Goal: Transaction & Acquisition: Purchase product/service

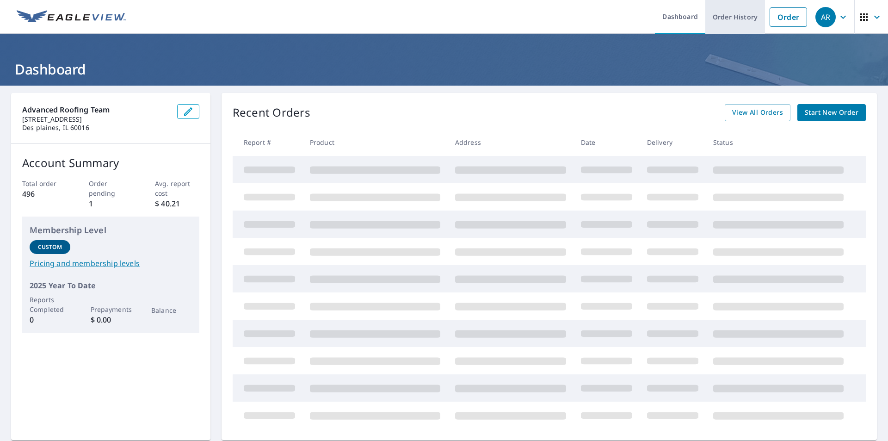
click at [758, 20] on link "Order History" at bounding box center [736, 17] width 60 height 34
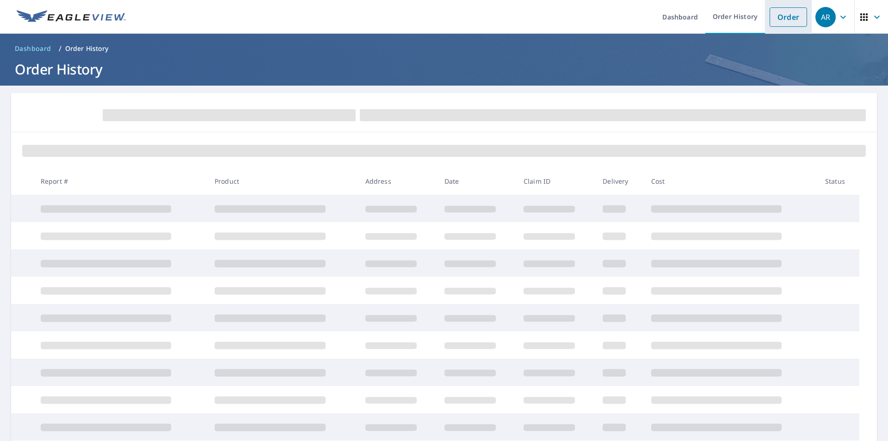
click at [775, 19] on link "Order" at bounding box center [788, 16] width 37 height 19
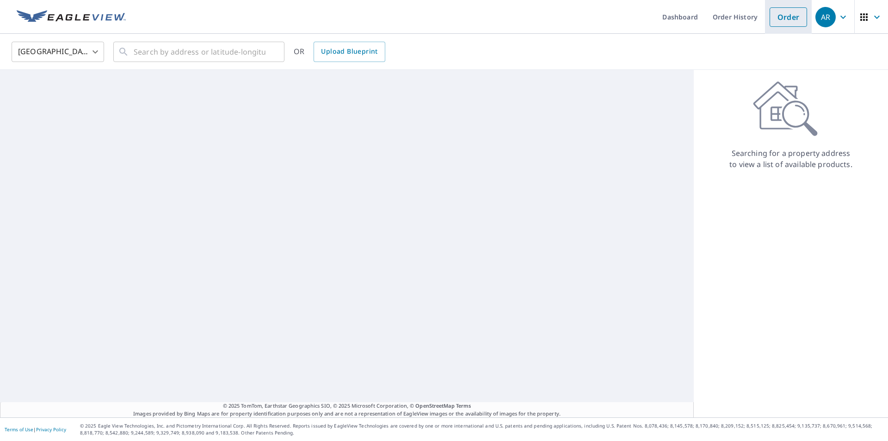
click at [775, 19] on link "Order" at bounding box center [788, 16] width 37 height 19
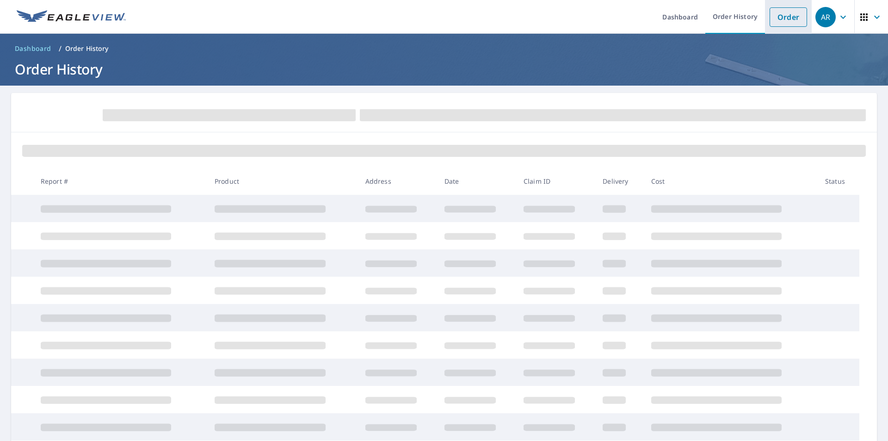
click at [775, 19] on link "Order" at bounding box center [788, 16] width 37 height 19
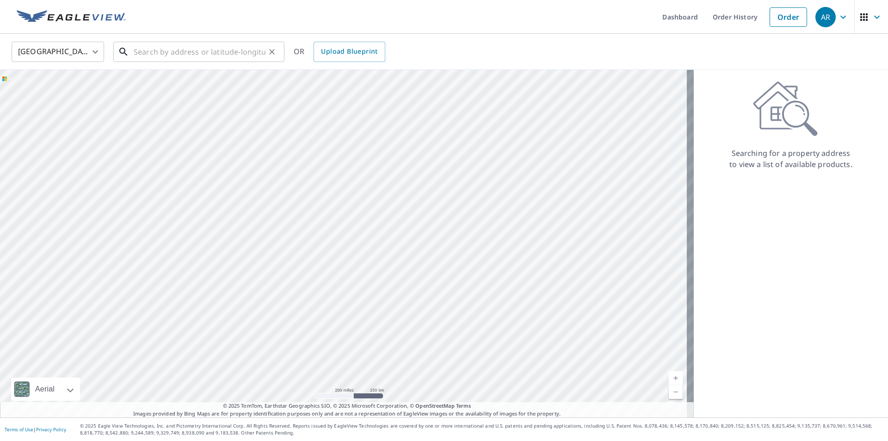
click at [140, 55] on input "text" at bounding box center [200, 52] width 132 height 26
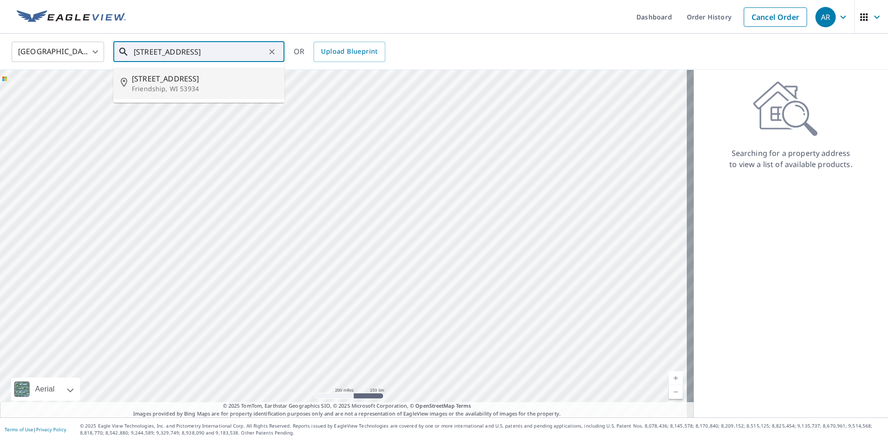
click at [162, 86] on p "Friendship, WI 53934" at bounding box center [204, 88] width 145 height 9
type input "[STREET_ADDRESS]"
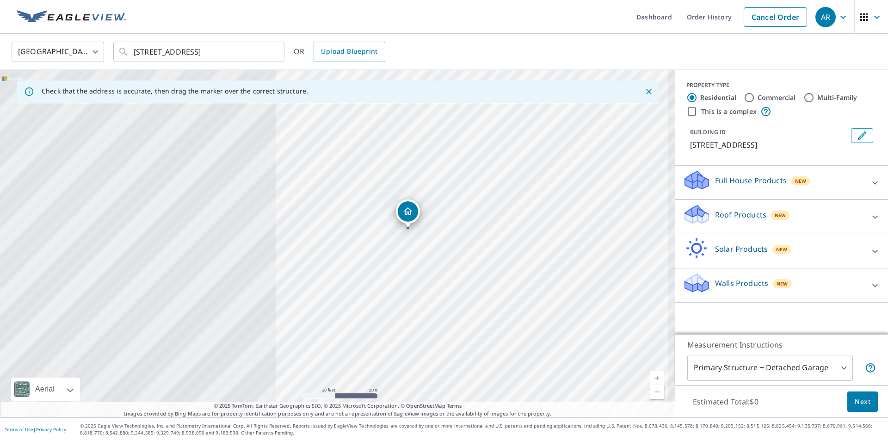
drag, startPoint x: 227, startPoint y: 257, endPoint x: 634, endPoint y: 166, distance: 417.8
click at [634, 166] on div "[STREET_ADDRESS]" at bounding box center [338, 244] width 676 height 348
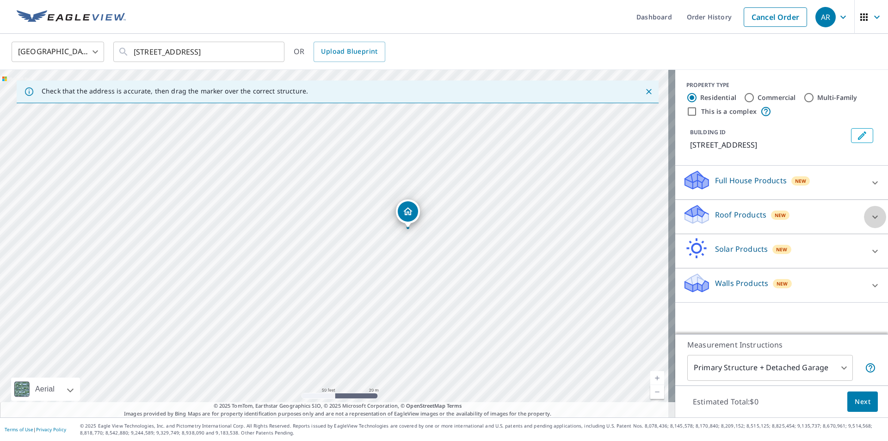
click at [870, 215] on icon at bounding box center [875, 216] width 11 height 11
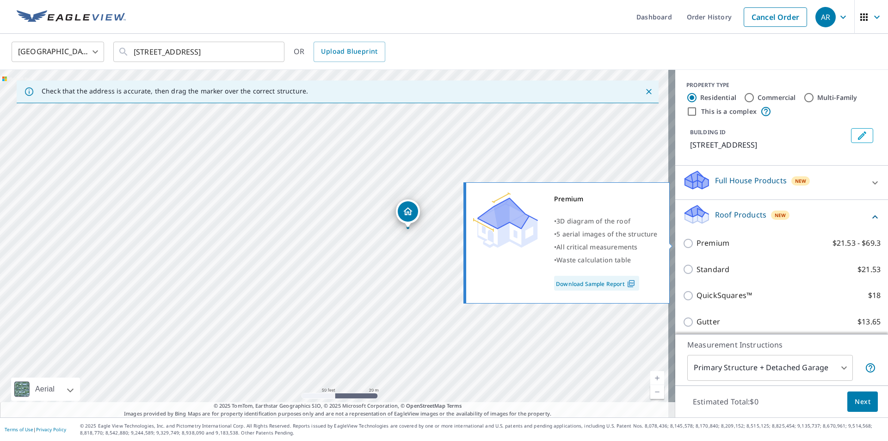
click at [683, 246] on input "Premium $21.53 - $69.3" at bounding box center [690, 243] width 14 height 11
checkbox input "true"
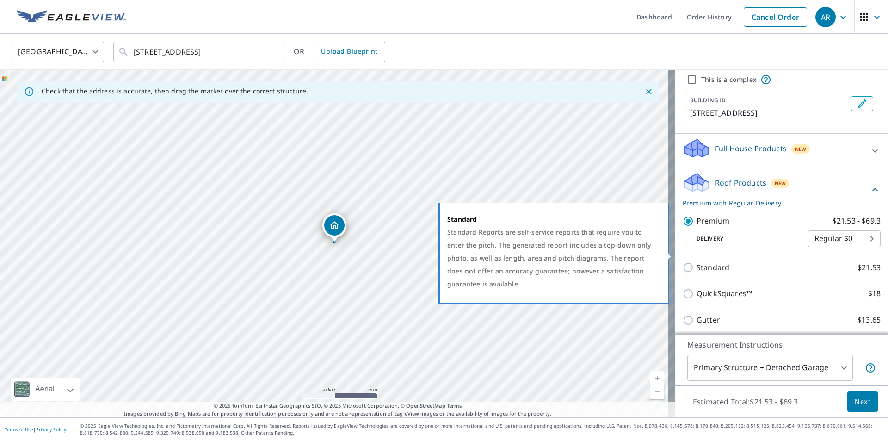
scroll to position [46, 0]
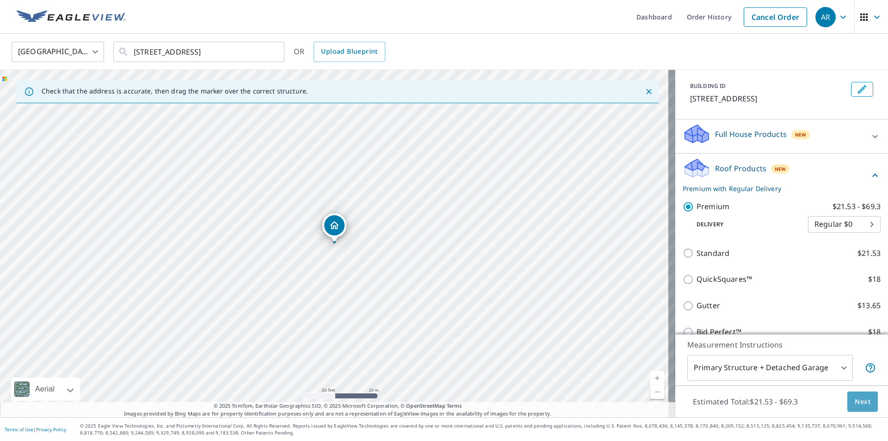
click at [848, 407] on button "Next" at bounding box center [863, 401] width 31 height 21
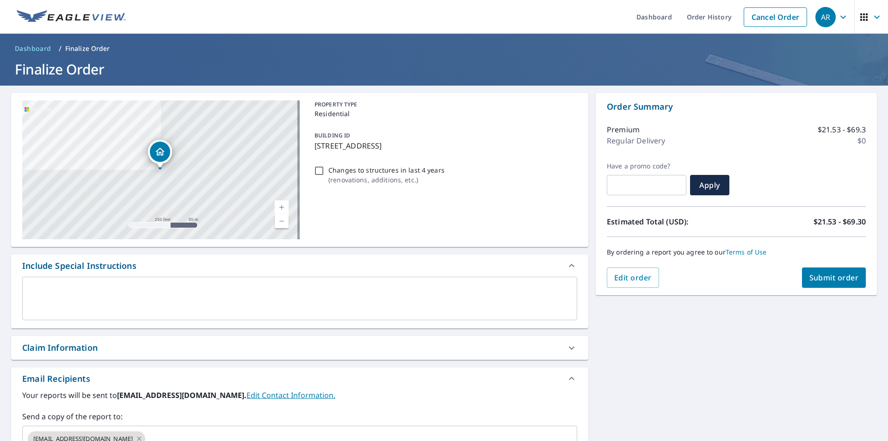
click at [48, 286] on textarea at bounding box center [300, 299] width 542 height 26
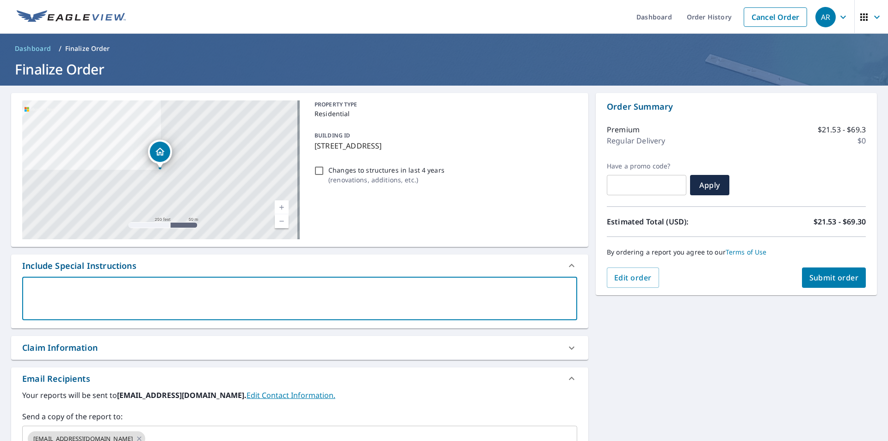
type textarea "i"
type textarea "x"
checkbox input "true"
type textarea "i"
type textarea "x"
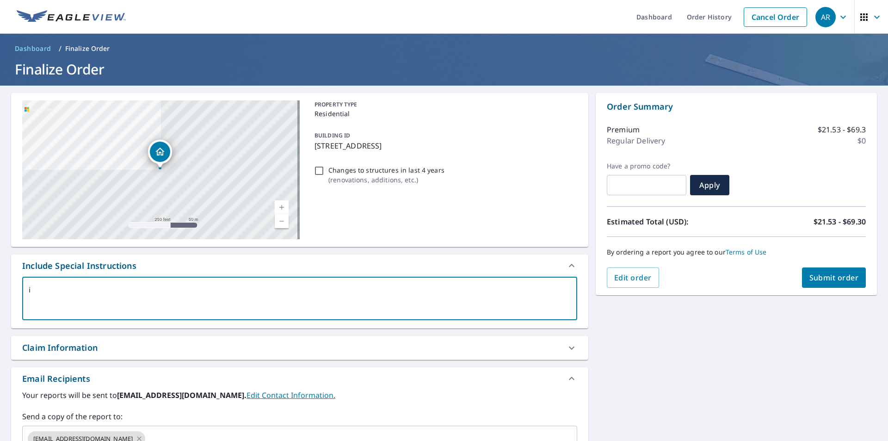
checkbox input "true"
type textarea "i N"
type textarea "x"
checkbox input "true"
type textarea "i NE"
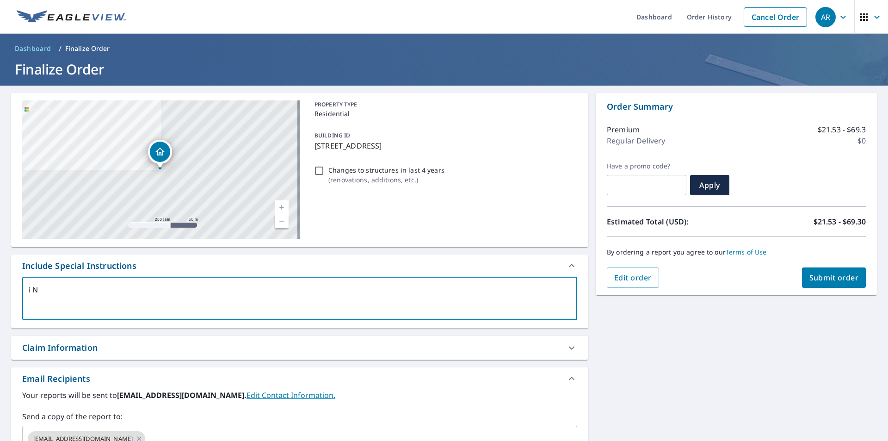
type textarea "x"
checkbox input "true"
type textarea "i NEWE"
type textarea "x"
checkbox input "true"
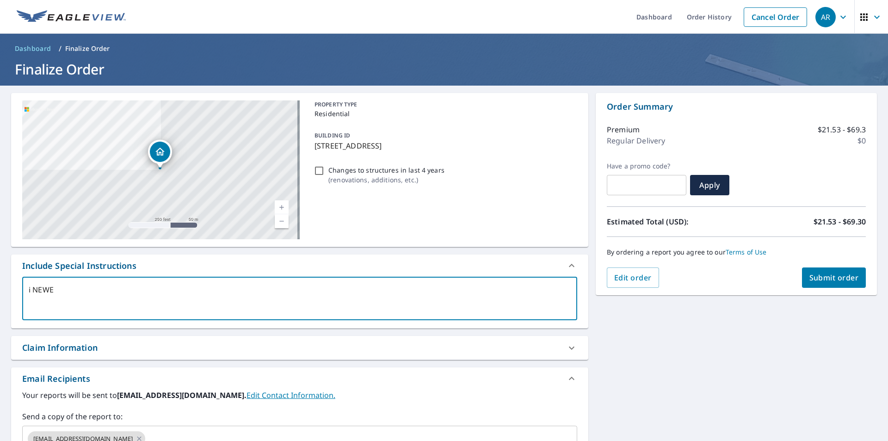
type textarea "i NEWEW"
type textarea "x"
checkbox input "true"
type textarea "i NEWE"
type textarea "x"
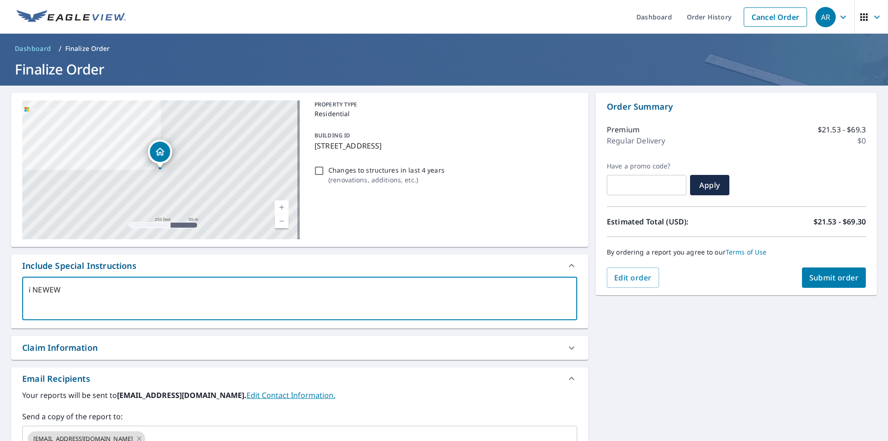
checkbox input "true"
type textarea "i NEW"
type textarea "x"
checkbox input "true"
type textarea "i NE"
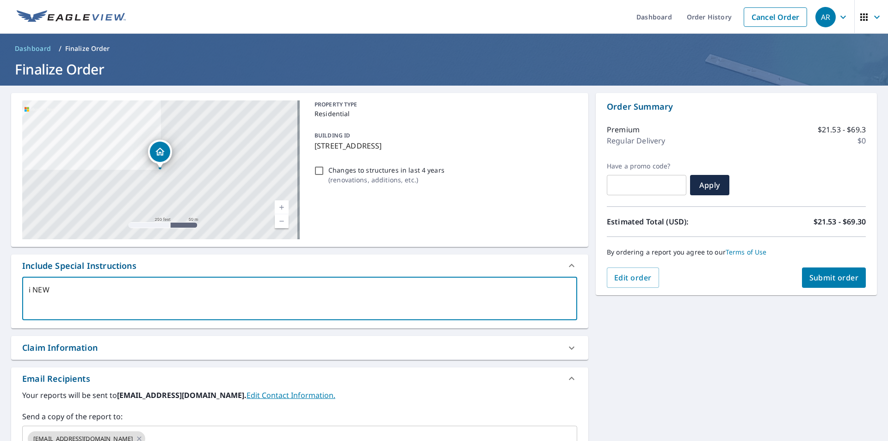
type textarea "x"
checkbox input "true"
type textarea "i NEE"
type textarea "x"
checkbox input "true"
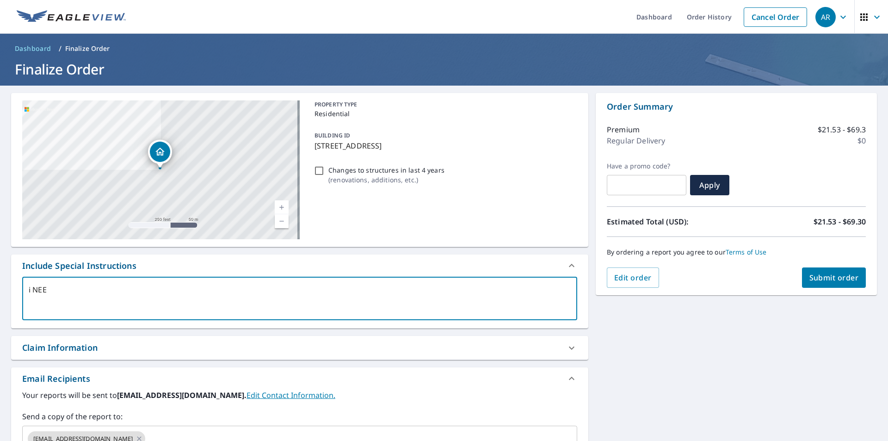
type textarea "i NEEE"
type textarea "x"
checkbox input "true"
type textarea "i NEEED"
type textarea "x"
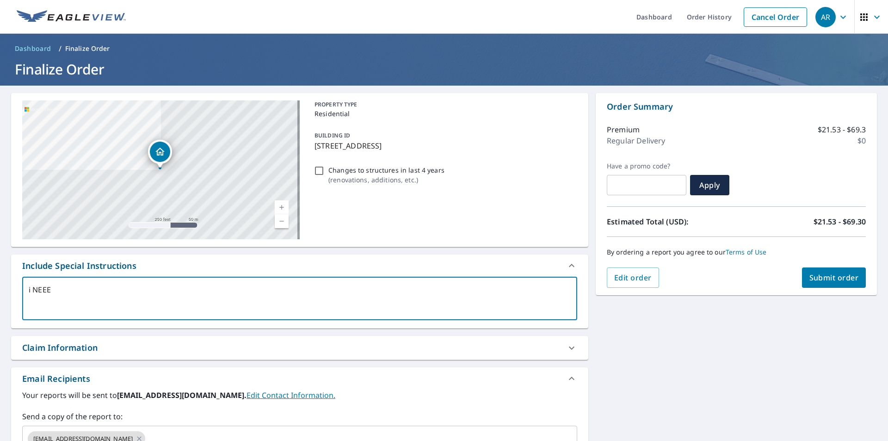
checkbox input "true"
type textarea "i NEEED"
type textarea "x"
checkbox input "true"
type textarea "i NEEED R"
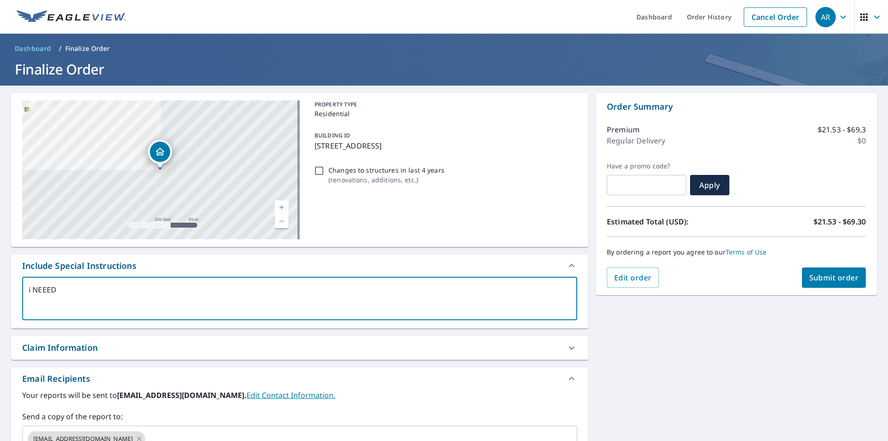
type textarea "x"
checkbox input "true"
type textarea "i NEEED RO"
type textarea "x"
checkbox input "true"
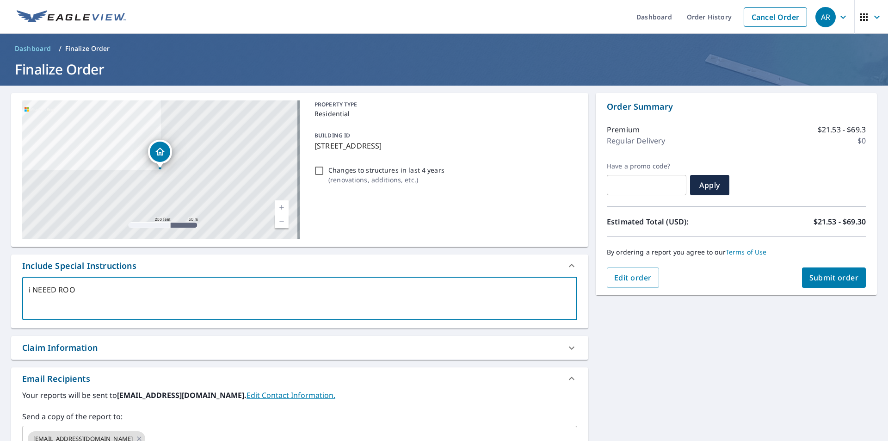
type textarea "i NEEED ROOF"
type textarea "x"
checkbox input "true"
type textarea "i NEEED ROOF"
type textarea "x"
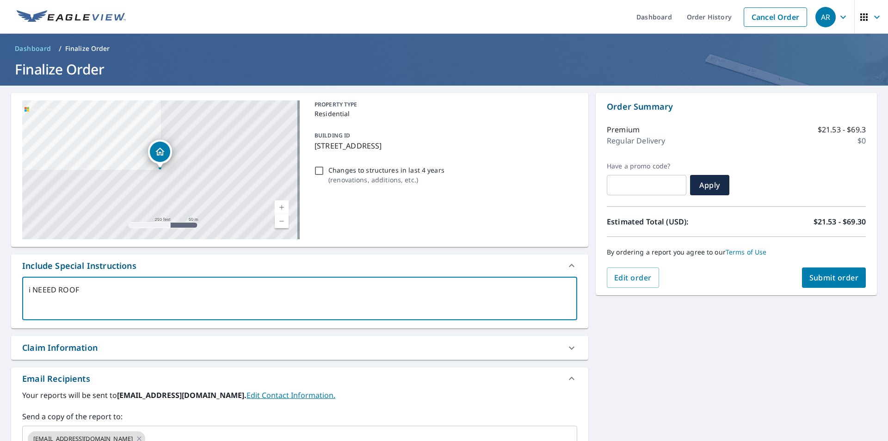
checkbox input "true"
type textarea "i NEEED ROOF M"
type textarea "x"
checkbox input "true"
type textarea "i NEEED ROOF ME"
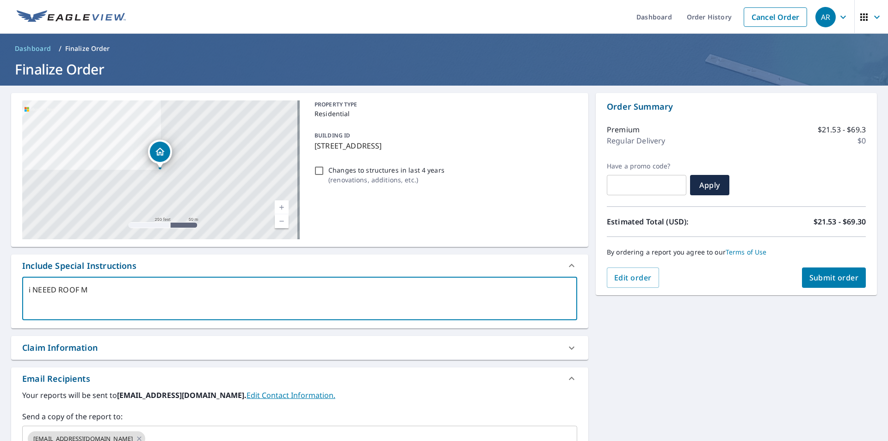
type textarea "x"
checkbox input "true"
type textarea "i NEEED ROOF MES"
type textarea "x"
checkbox input "true"
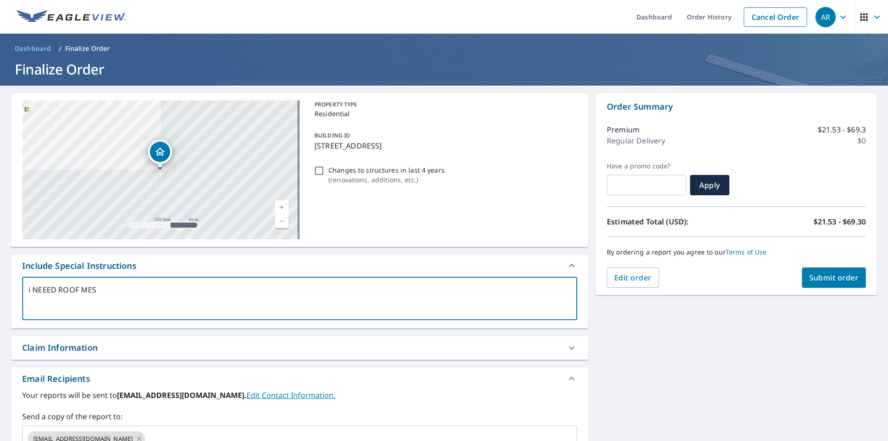
type textarea "i NEEED ROOF MESA"
type textarea "x"
checkbox input "true"
type textarea "i NEEED ROOF MESAU"
type textarea "x"
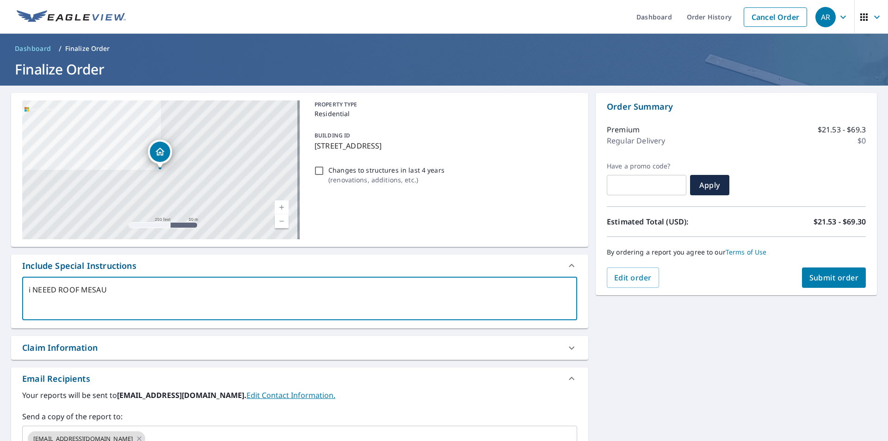
checkbox input "true"
type textarea "i NEEED ROOF MESAUR"
type textarea "x"
checkbox input "true"
type textarea "i NEEED ROOF MESAURE"
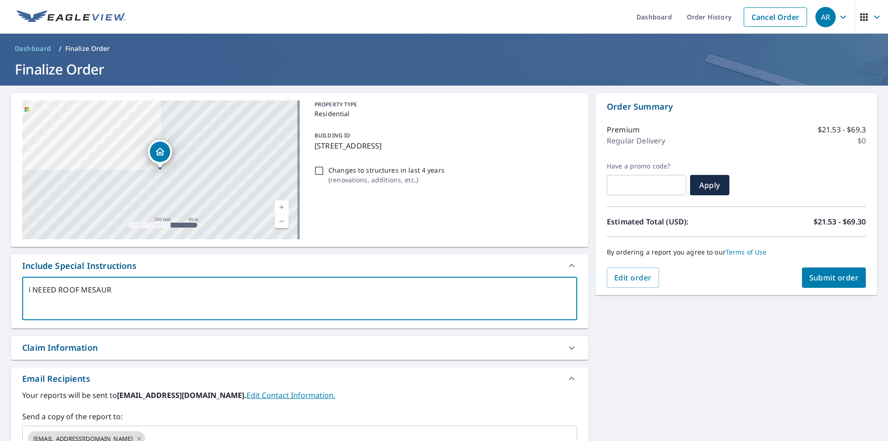
type textarea "x"
checkbox input "true"
type textarea "i NEEED ROOF MESAUREN"
type textarea "x"
checkbox input "true"
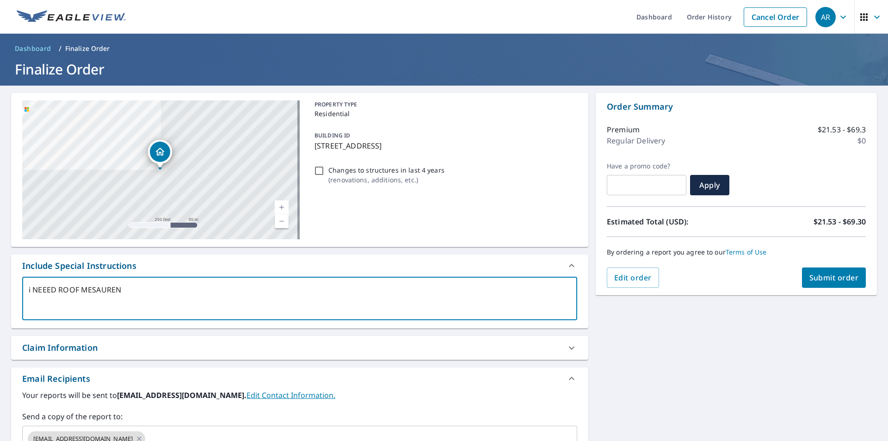
type textarea "i NEEED ROOF MESAURE"
type textarea "x"
checkbox input "true"
type textarea "i NEEED ROOF MESAUREM"
type textarea "x"
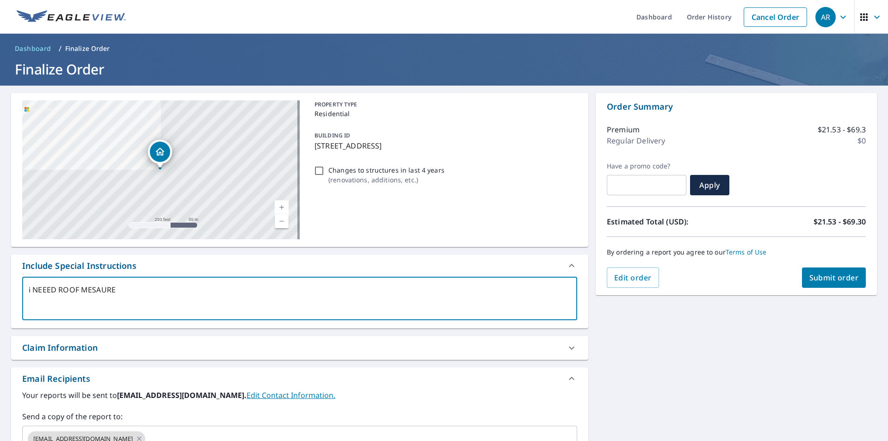
checkbox input "true"
type textarea "i NEEED ROOF MESAUREME"
type textarea "x"
checkbox input "true"
type textarea "i NEEED ROOF MESAUREMEN"
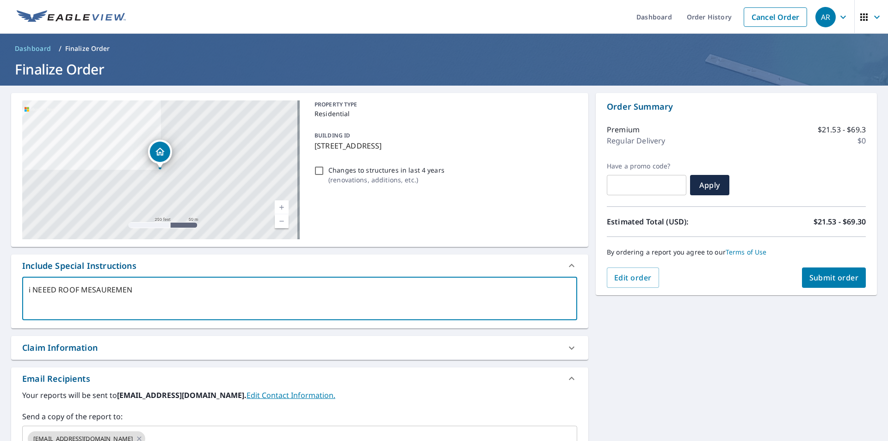
type textarea "x"
checkbox input "true"
type textarea "i NEEED ROOF MESAUREMENT"
type textarea "x"
checkbox input "true"
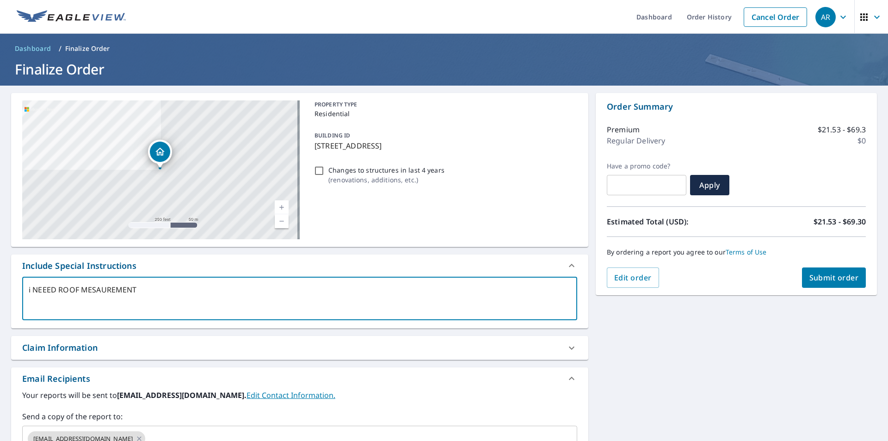
type textarea "i NEEED ROOF MESAUREMENTS"
type textarea "x"
checkbox input "true"
type textarea "i NEEED ROOF MESAUREMENTS"
type textarea "x"
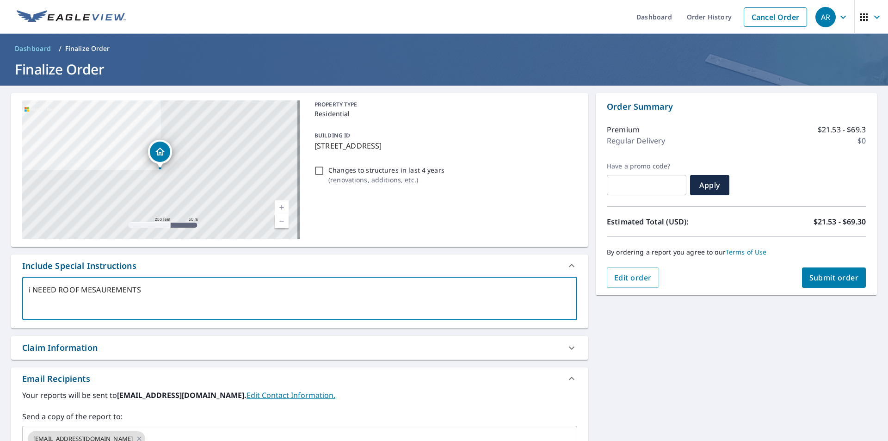
checkbox input "true"
type textarea "i NEEED ROOF MESAUREMENTS F"
type textarea "x"
checkbox input "true"
type textarea "i NEEED ROOF MESAUREMENTS FR"
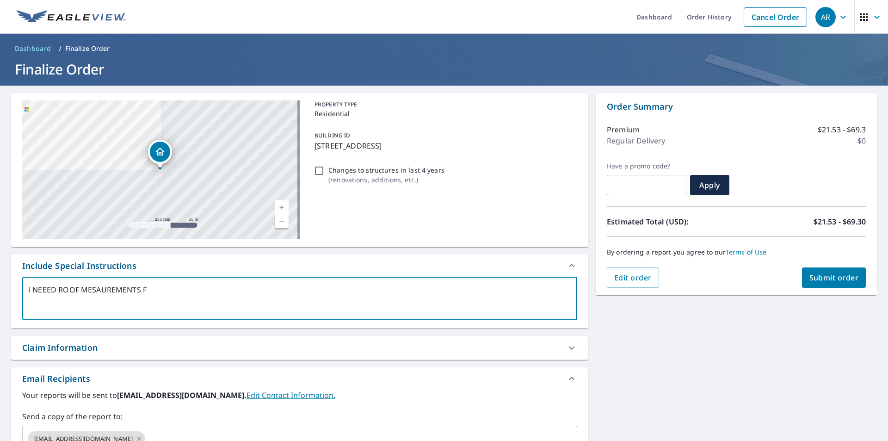
type textarea "x"
checkbox input "true"
type textarea "i NEEED ROOF MESAUREMENTS FRO"
type textarea "x"
checkbox input "true"
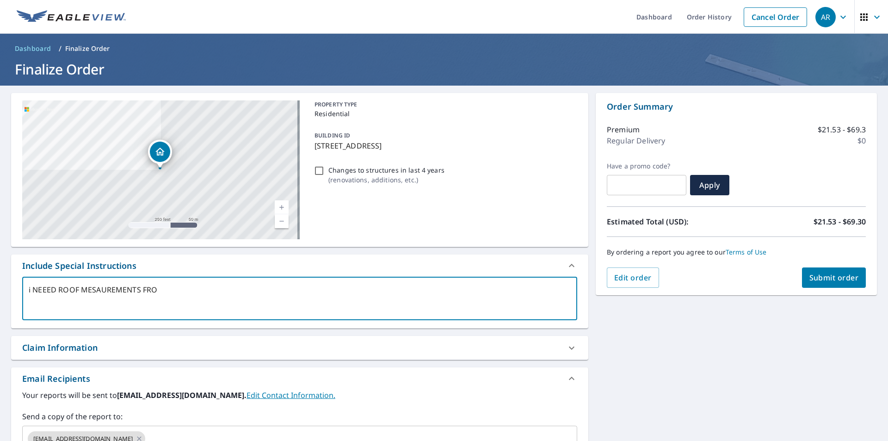
type textarea "i NEEED ROOF MESAUREMENTS FR"
type textarea "x"
checkbox input "true"
type textarea "i NEEED ROOF MESAUREMENTS F"
type textarea "x"
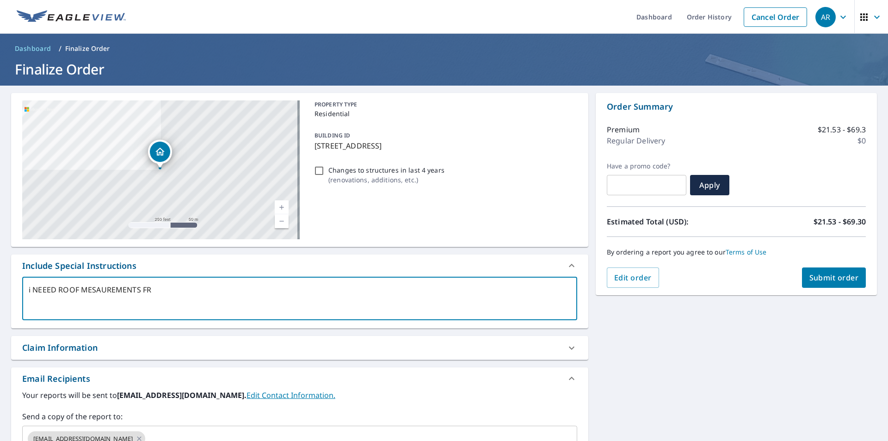
checkbox input "true"
type textarea "i NEEED ROOF MESAUREMENTS FP"
type textarea "x"
checkbox input "true"
type textarea "i NEEED ROOF MESAUREMENTS F"
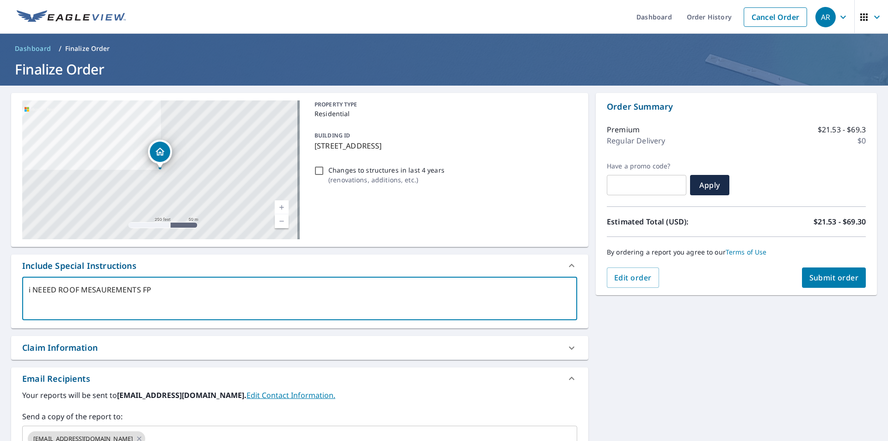
type textarea "x"
checkbox input "true"
type textarea "i NEEED ROOF MESAUREMENTS FO"
type textarea "x"
checkbox input "true"
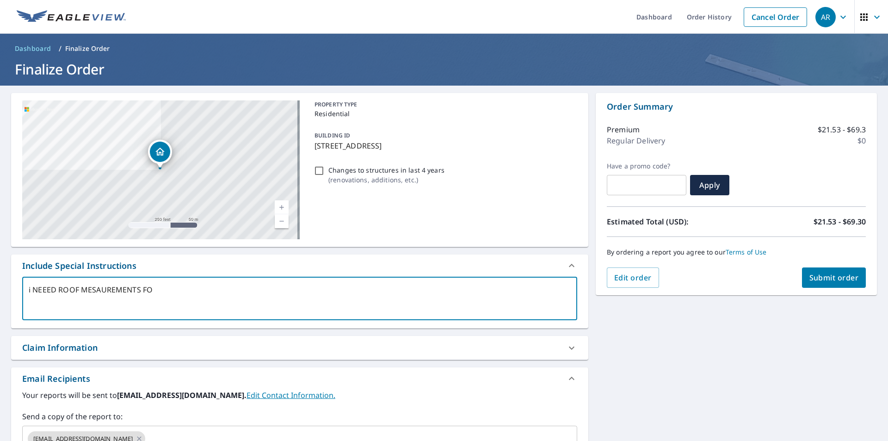
type textarea "i NEEED ROOF MESAUREMENTS FOR"
type textarea "x"
checkbox input "true"
type textarea "i NEEED ROOF MESAUREMENTS FOR"
type textarea "x"
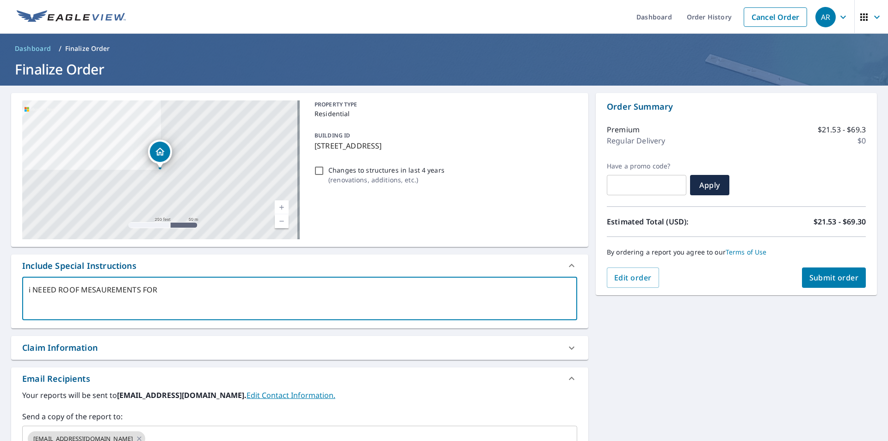
checkbox input "true"
type textarea "i NEEED ROOF MESAUREMENTS FOR A"
type textarea "x"
checkbox input "true"
type textarea "i NEEED ROOF MESAUREMENTS FOR AL"
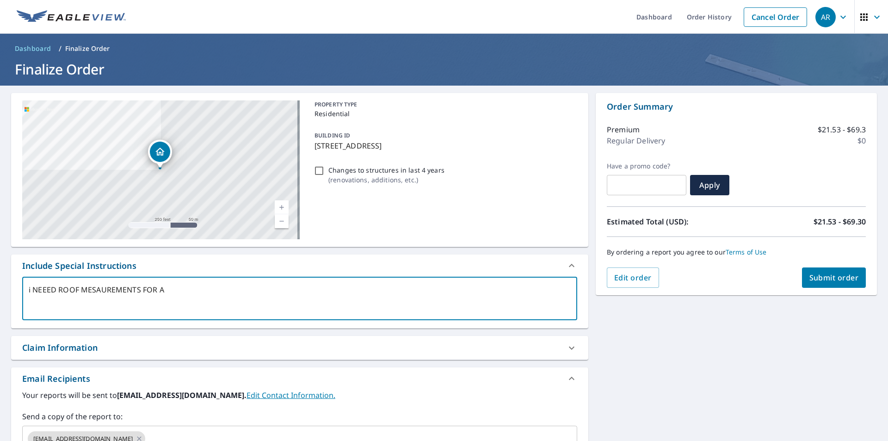
type textarea "x"
checkbox input "true"
type textarea "i NEEED ROOF MESAUREMENTS FOR ALL"
type textarea "x"
checkbox input "true"
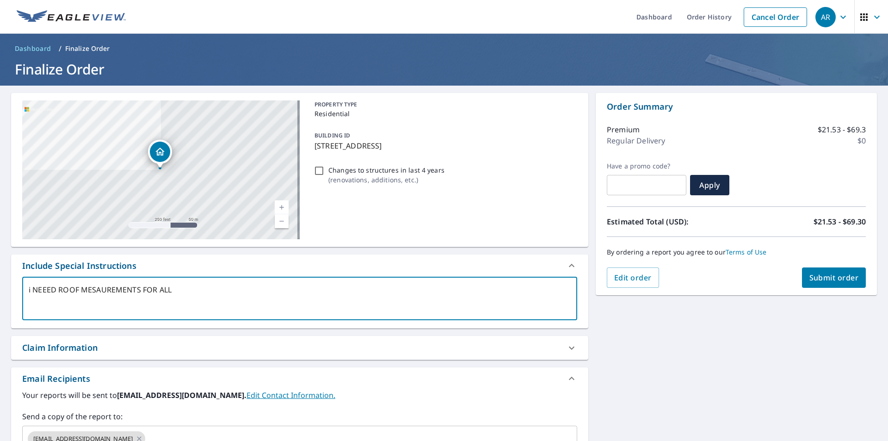
type textarea "i NEEED ROOF MESAUREMENTS FOR ALL"
type textarea "x"
checkbox input "true"
type textarea "i NEEED ROOF MESAUREMENTS FOR ALL B"
type textarea "x"
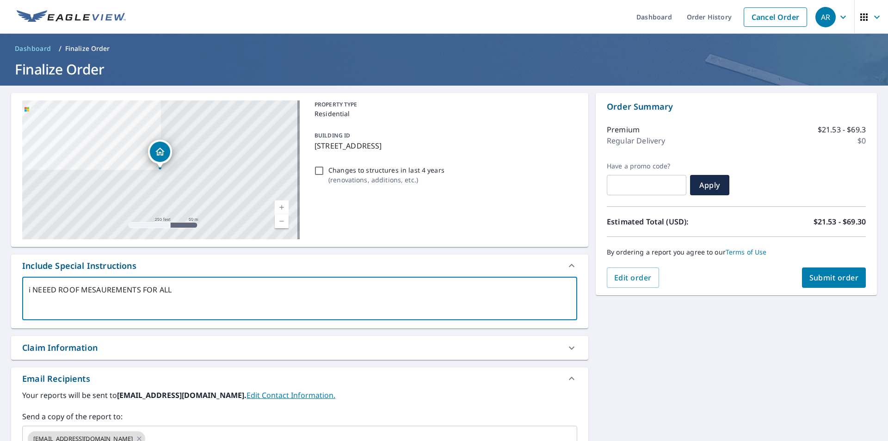
checkbox input "true"
type textarea "i NEEED ROOF MESAUREMENTS FOR ALL BU"
type textarea "x"
checkbox input "true"
type textarea "i NEEED ROOF MESAUREMENTS FOR ALL [PERSON_NAME]"
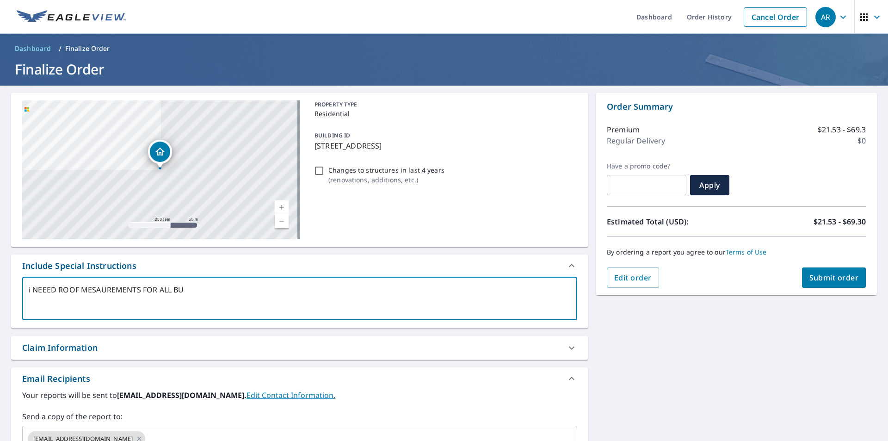
type textarea "x"
checkbox input "true"
type textarea "i NEEED ROOF MESAUREMENTS FOR ALL BUIL"
type textarea "x"
checkbox input "true"
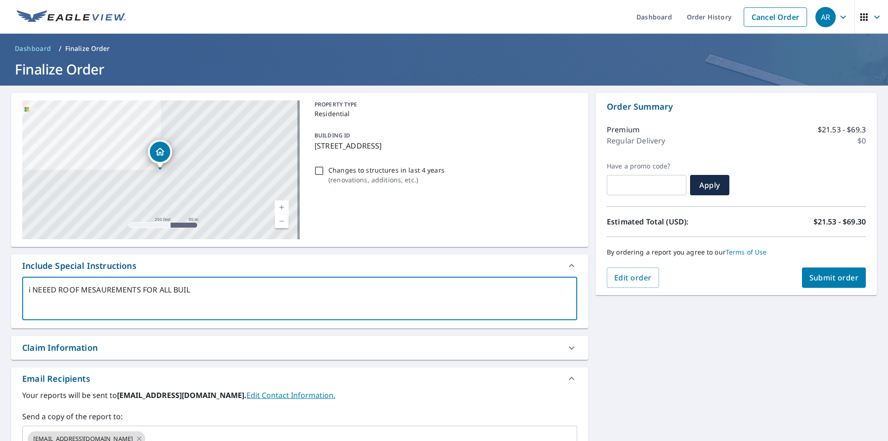
type textarea "i NEEED ROOF MESAUREMENTS FOR ALL BUILD"
type textarea "x"
checkbox input "true"
type textarea "i NEEED ROOF MESAUREMENTS FOR ALL BUILDI"
type textarea "x"
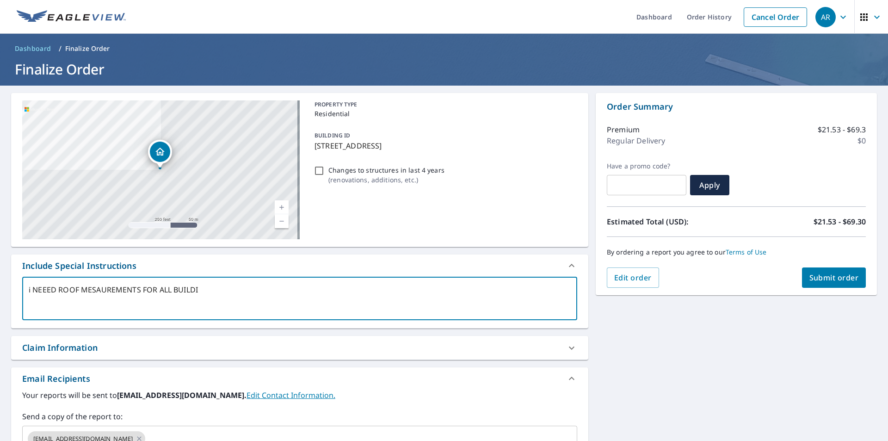
checkbox input "true"
type textarea "i NEEED ROOF MESAUREMENTS FOR ALL BUILDIN"
type textarea "x"
checkbox input "true"
type textarea "i NEEED ROOF MESAUREMENTS FOR ALL BUILDING"
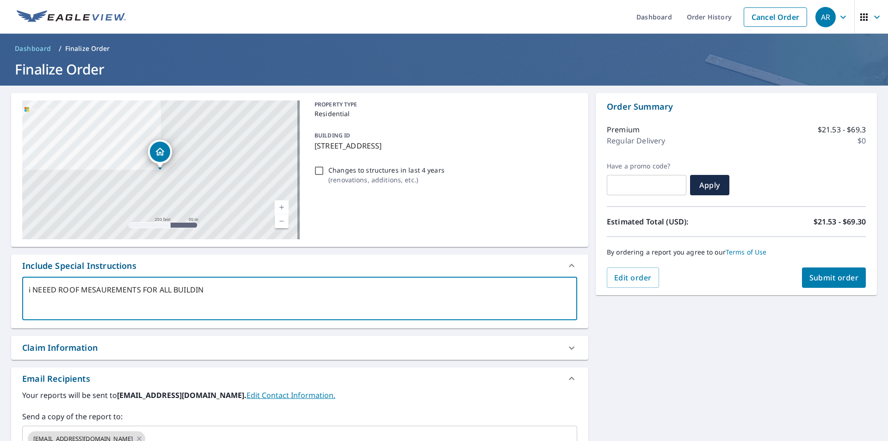
type textarea "x"
checkbox input "true"
type textarea "i NEEED ROOF MESAUREMENTS FOR ALL BUILDINGS"
type textarea "x"
checkbox input "true"
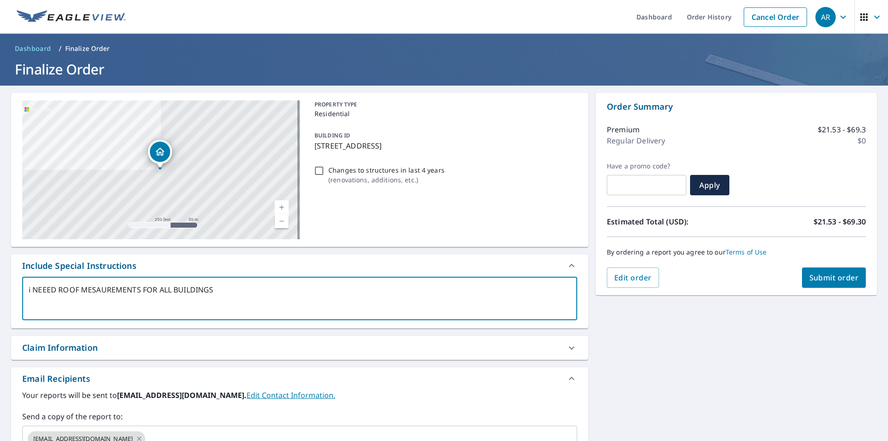
type textarea "i NEEED ROOF MESAUREMENTS FOR ALL BUILDINGS"
type textarea "x"
checkbox input "true"
type textarea "i NEEED ROOF MESAUREMENTS FOR ALL BUILDINGS O"
type textarea "x"
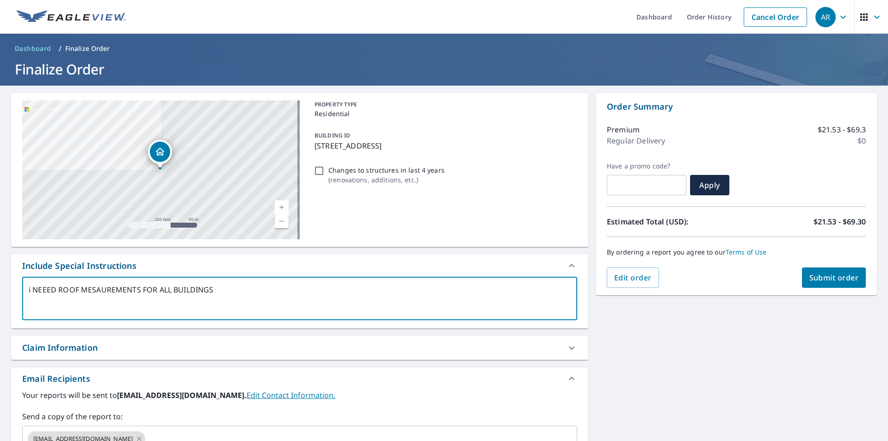
checkbox input "true"
type textarea "i NEEED ROOF MESAUREMENTS FOR ALL BUILDINGS ON"
type textarea "x"
checkbox input "true"
type textarea "i NEEED ROOF MESAUREMENTS FOR ALL BUILDINGS ON"
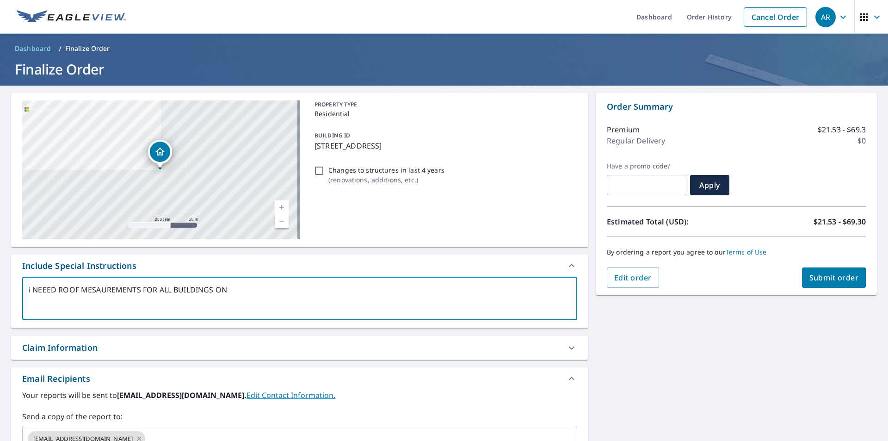
type textarea "x"
checkbox input "true"
type textarea "i NEEED ROOF MESAUREMENTS FOR ALL BUILDINGS ON T"
type textarea "x"
checkbox input "true"
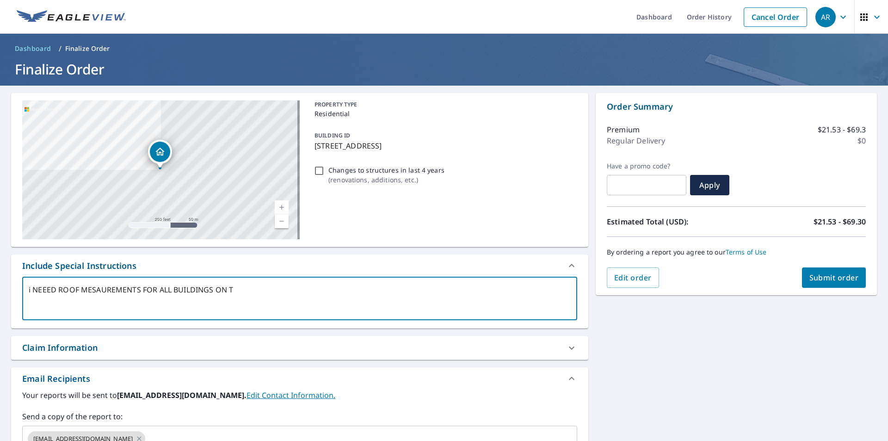
type textarea "i NEEED ROOF MESAUREMENTS FOR ALL BUILDINGS ON TH"
type textarea "x"
checkbox input "true"
type textarea "i NEEED ROOF MESAUREMENTS FOR ALL BUILDINGS ON THI"
type textarea "x"
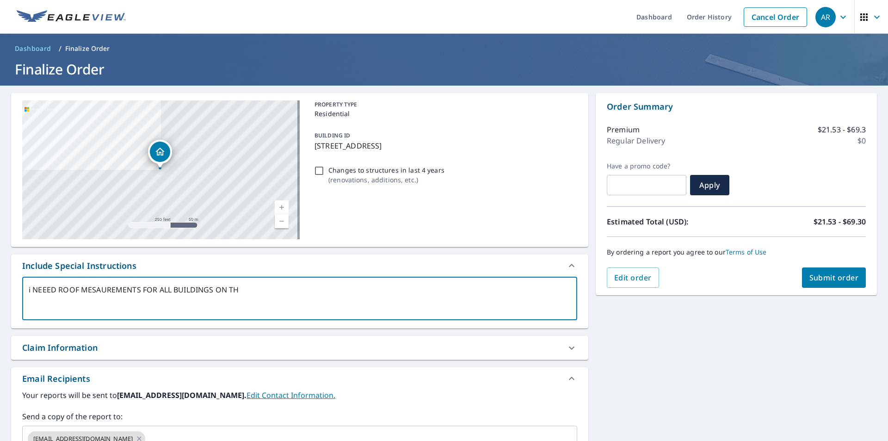
checkbox input "true"
type textarea "i NEEED ROOF MESAUREMENTS FOR ALL BUILDINGS ON THIS"
type textarea "x"
checkbox input "true"
type textarea "i NEEED ROOF MESAUREMENTS FOR ALL BUILDINGS ON THIS"
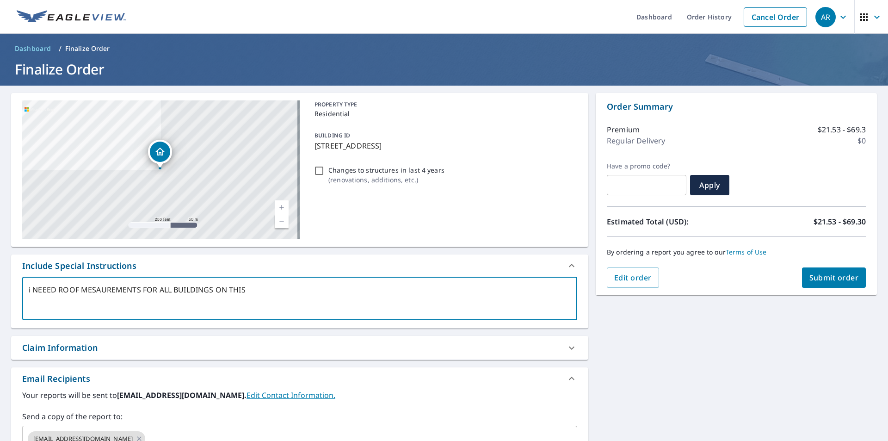
type textarea "x"
checkbox input "true"
type textarea "i NEEED ROOF MESAUREMENTS FOR ALL BUILDINGS ON THIS P"
type textarea "x"
checkbox input "true"
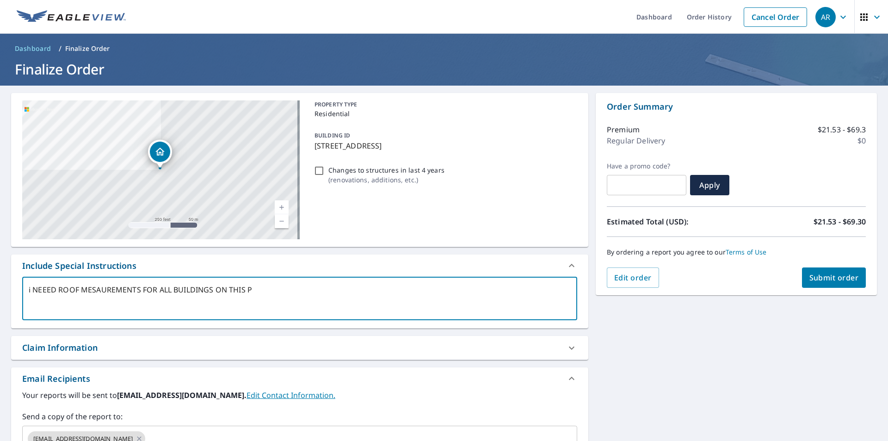
type textarea "i NEEED ROOF MESAUREMENTS FOR ALL BUILDINGS ON THIS PR"
type textarea "x"
checkbox input "true"
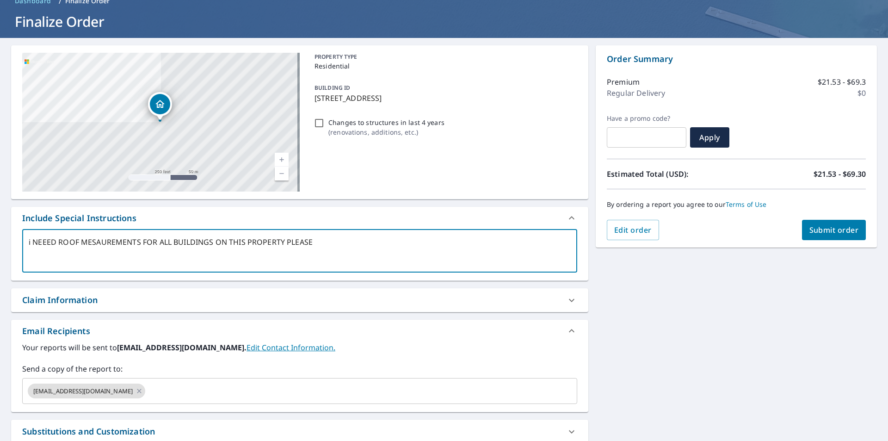
scroll to position [93, 0]
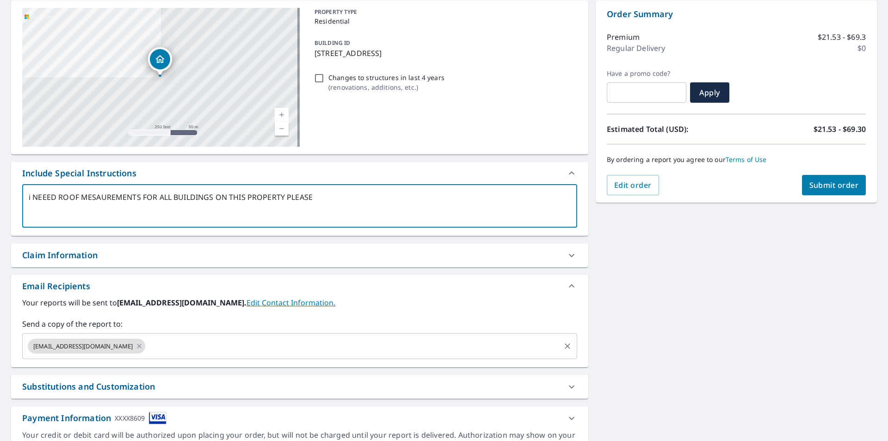
click at [147, 351] on input "text" at bounding box center [353, 346] width 413 height 18
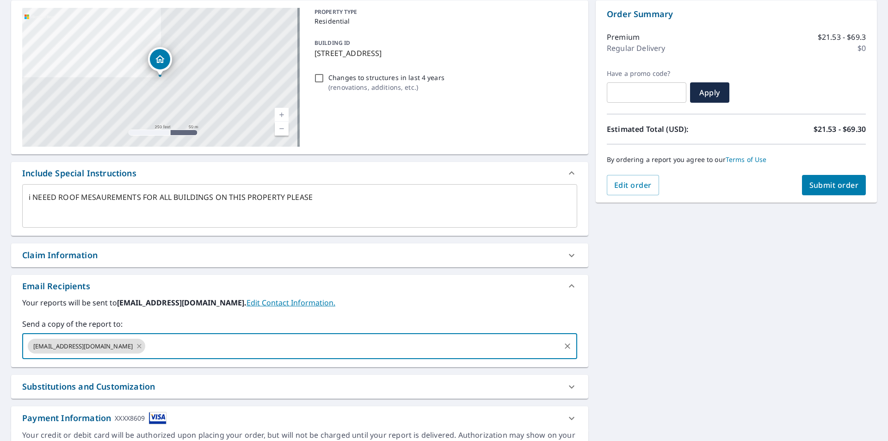
click at [136, 349] on icon at bounding box center [139, 346] width 7 height 10
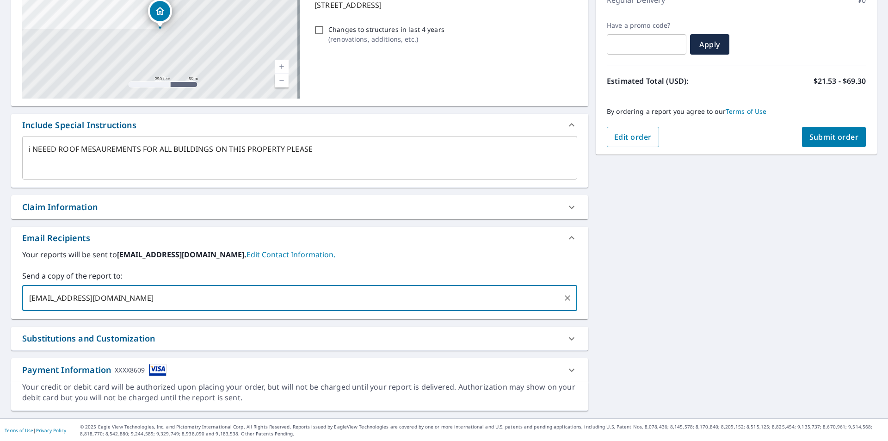
scroll to position [142, 0]
click at [822, 133] on span "Submit order" at bounding box center [835, 136] width 50 height 10
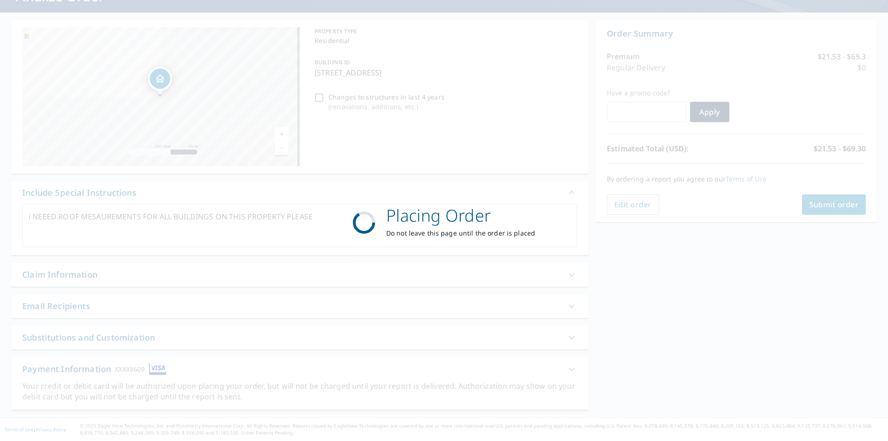
scroll to position [73, 0]
